Goal: Task Accomplishment & Management: Complete application form

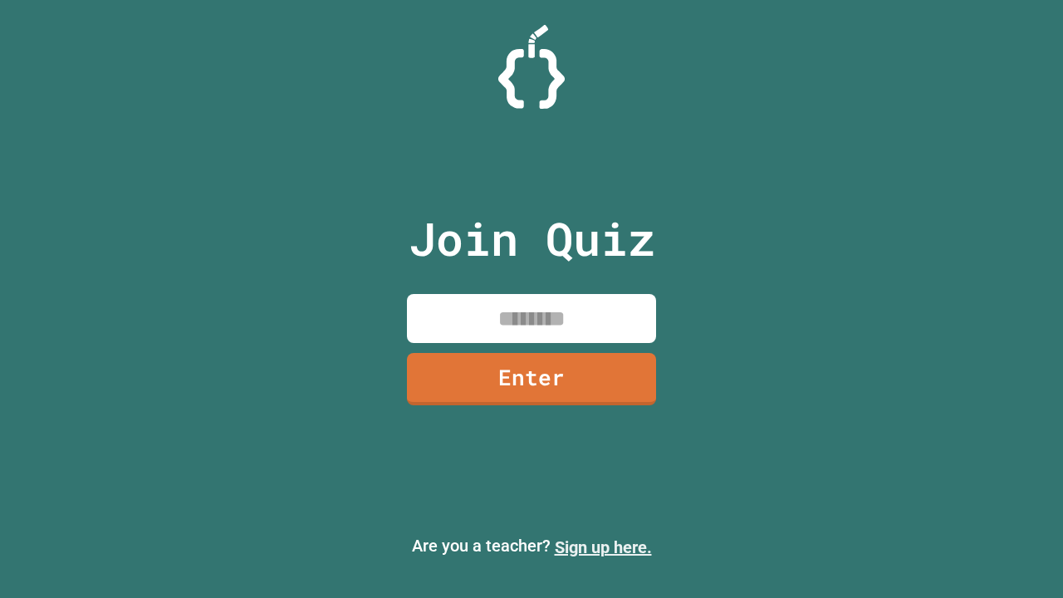
click at [603, 547] on link "Sign up here." at bounding box center [603, 547] width 97 height 20
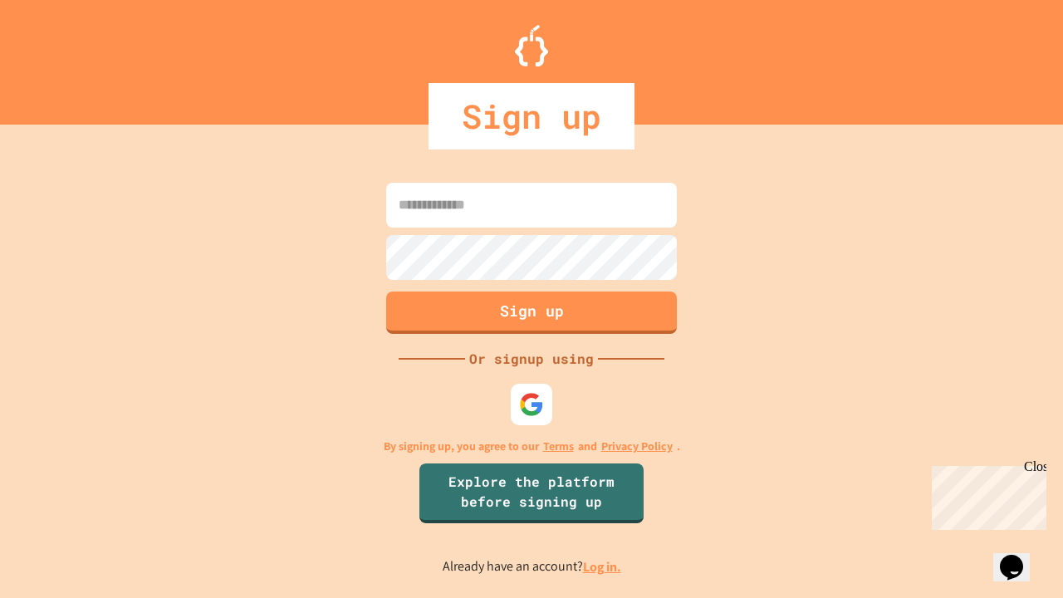
click at [603, 566] on link "Log in." at bounding box center [602, 566] width 38 height 17
